Goal: Transaction & Acquisition: Book appointment/travel/reservation

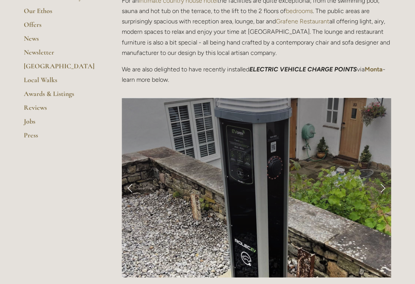
scroll to position [234, 0]
click at [384, 188] on link "Next Slide" at bounding box center [382, 187] width 17 height 23
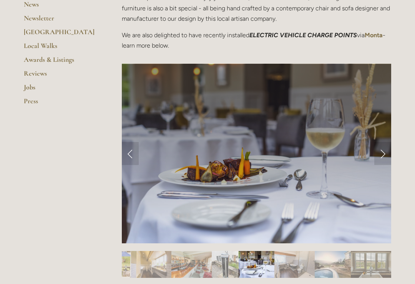
scroll to position [270, 0]
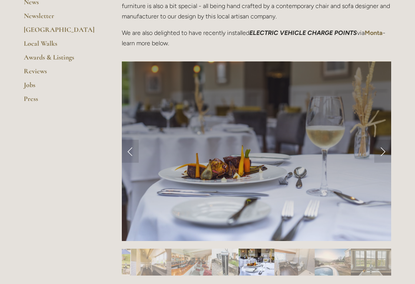
click at [378, 153] on link "Next Slide" at bounding box center [382, 151] width 17 height 23
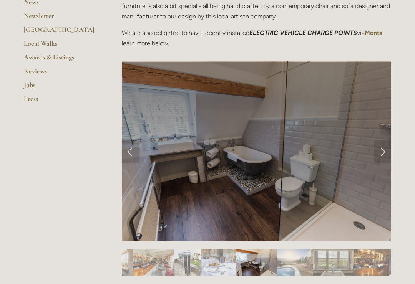
click at [382, 154] on link "Next Slide" at bounding box center [382, 151] width 17 height 23
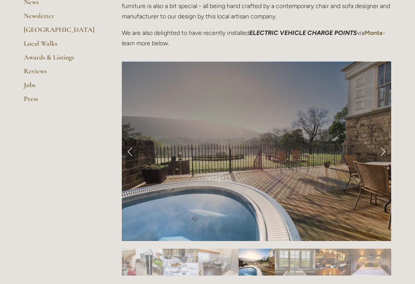
click at [384, 148] on link "Next Slide" at bounding box center [382, 151] width 17 height 23
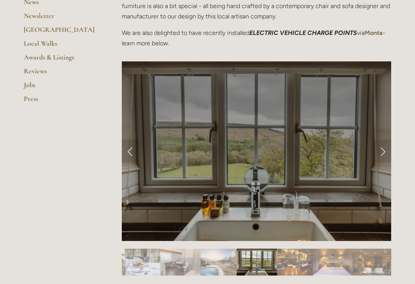
click at [386, 151] on link "Next Slide" at bounding box center [382, 151] width 17 height 23
click at [378, 154] on link "Next Slide" at bounding box center [382, 151] width 17 height 23
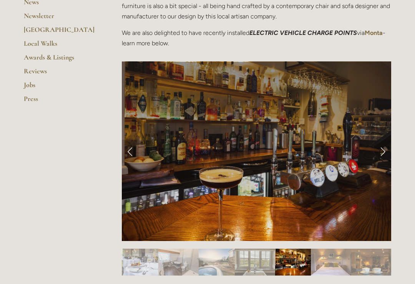
click at [381, 155] on link "Next Slide" at bounding box center [382, 151] width 17 height 23
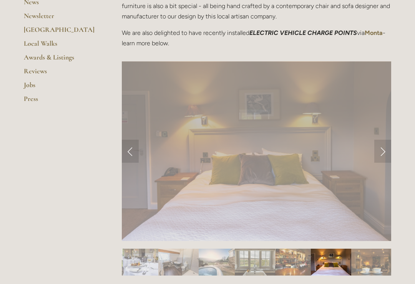
click at [381, 155] on link "Next Slide" at bounding box center [382, 151] width 17 height 23
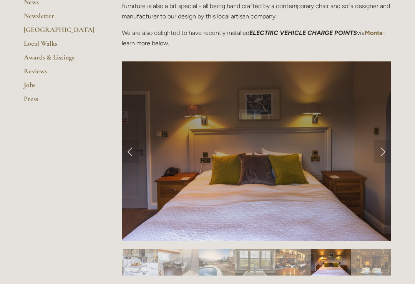
click at [382, 155] on link "Next Slide" at bounding box center [382, 151] width 17 height 23
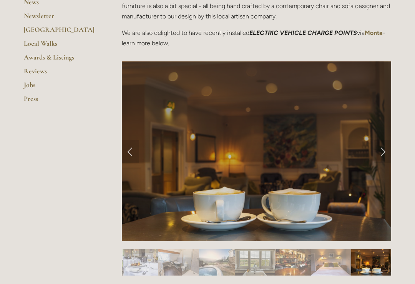
click at [383, 154] on link "Next Slide" at bounding box center [382, 151] width 17 height 23
click at [384, 153] on link "Next Slide" at bounding box center [382, 151] width 17 height 23
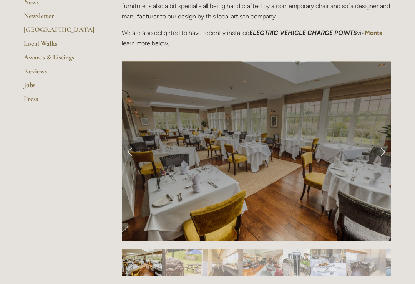
click at [385, 157] on link "Next Slide" at bounding box center [382, 151] width 17 height 23
click at [385, 156] on link "Next Slide" at bounding box center [382, 151] width 17 height 23
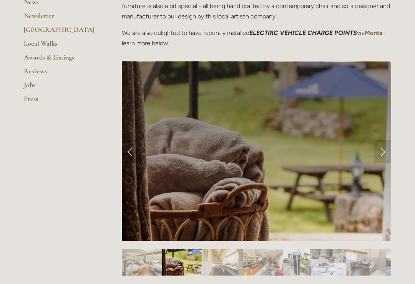
click at [385, 155] on link "Next Slide" at bounding box center [382, 151] width 17 height 23
click at [385, 154] on link "Next Slide" at bounding box center [382, 151] width 17 height 23
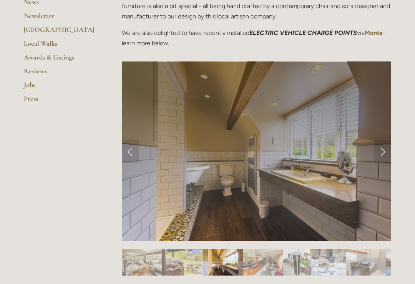
click at [385, 154] on link "Next Slide" at bounding box center [382, 151] width 17 height 23
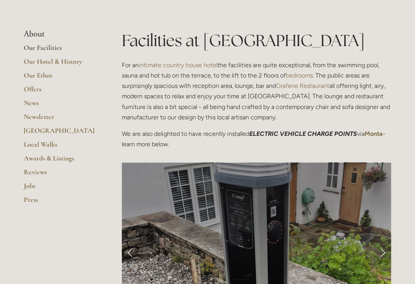
scroll to position [169, 0]
click at [69, 61] on link "Our Hotel & History" at bounding box center [60, 64] width 73 height 14
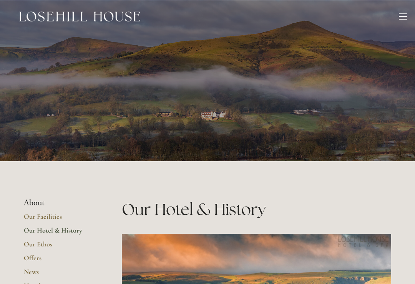
click at [399, 18] on div at bounding box center [403, 17] width 8 height 8
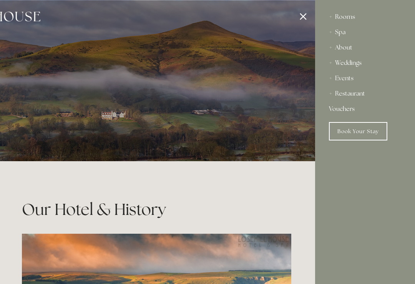
click at [339, 37] on div "Spa" at bounding box center [365, 32] width 72 height 15
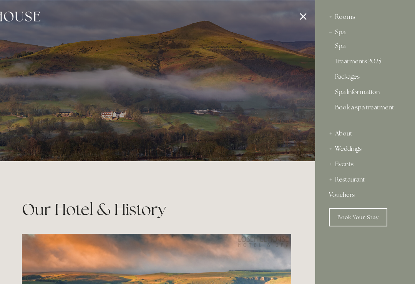
click at [335, 19] on div "Rooms" at bounding box center [365, 16] width 72 height 15
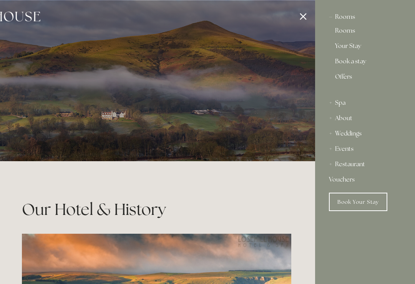
click at [334, 108] on div "Spa" at bounding box center [365, 102] width 72 height 15
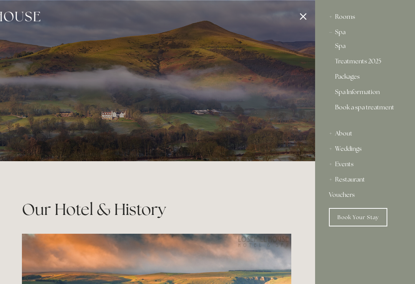
click at [347, 19] on div "Rooms" at bounding box center [365, 16] width 72 height 15
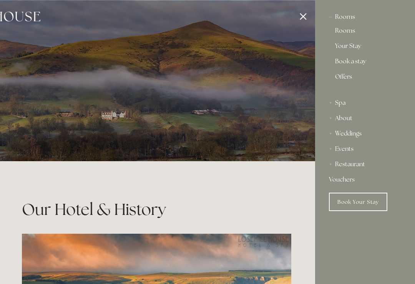
click at [357, 67] on link "Book a stay" at bounding box center [365, 62] width 60 height 9
click at [292, 17] on div at bounding box center [107, 142] width 415 height 284
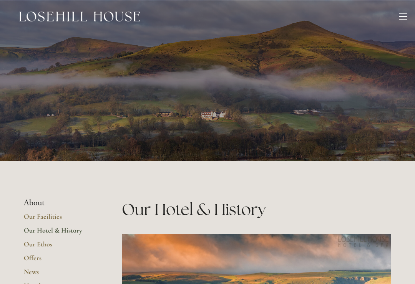
click at [306, 13] on div "Rooms Rooms Your Stay Book a stay Offers Spa About" at bounding box center [208, 16] width 400 height 33
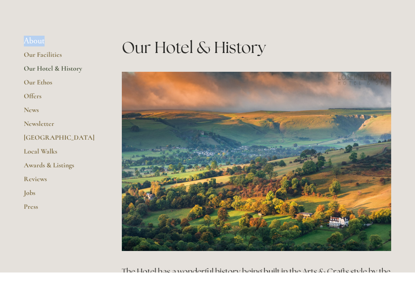
scroll to position [162, 0]
